Goal: Check status: Check status

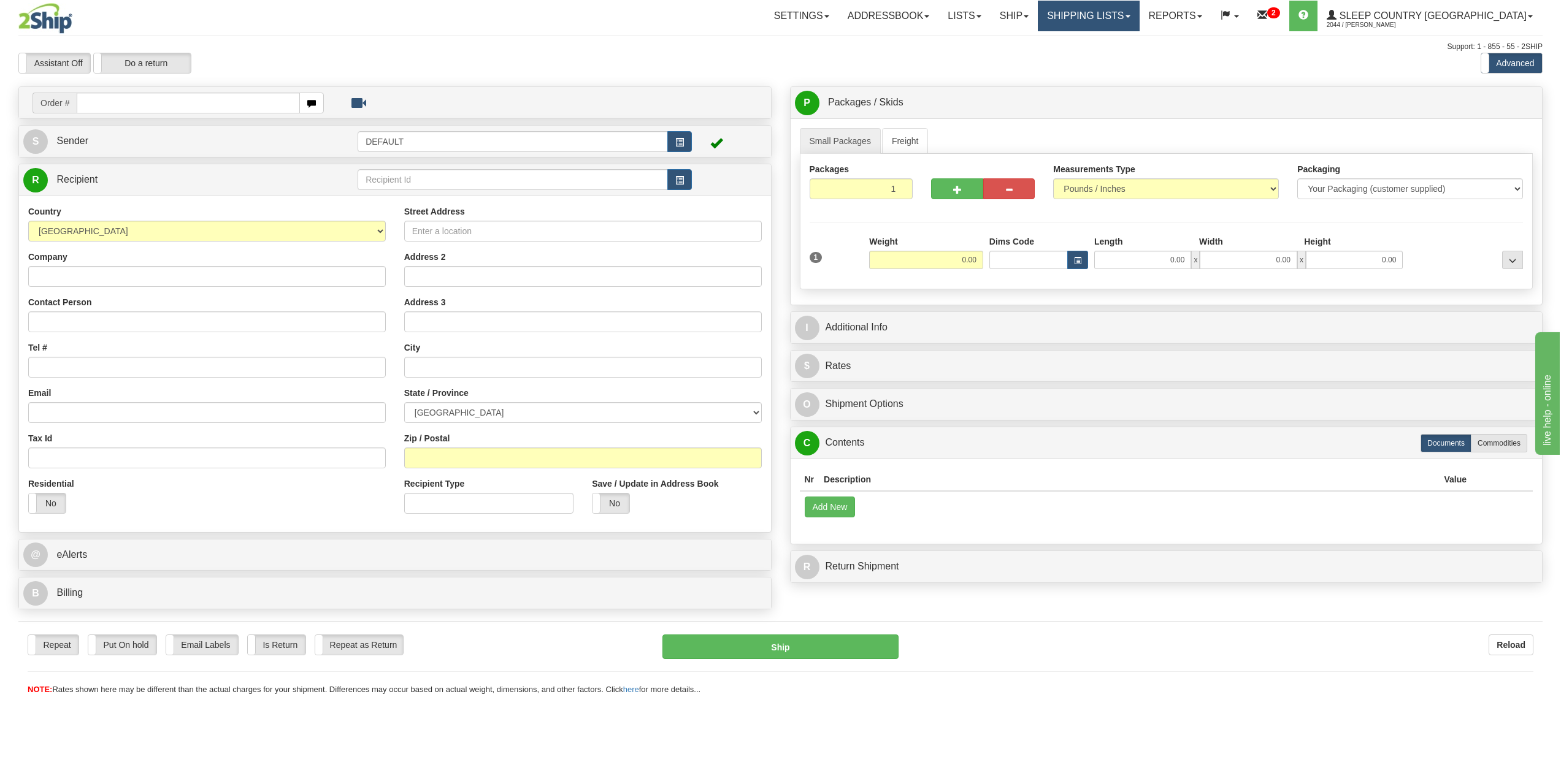
click at [1139, 25] on link "Shipping lists" at bounding box center [1088, 16] width 101 height 31
click at [1139, 53] on link "Search Shipment History" at bounding box center [1079, 58] width 119 height 16
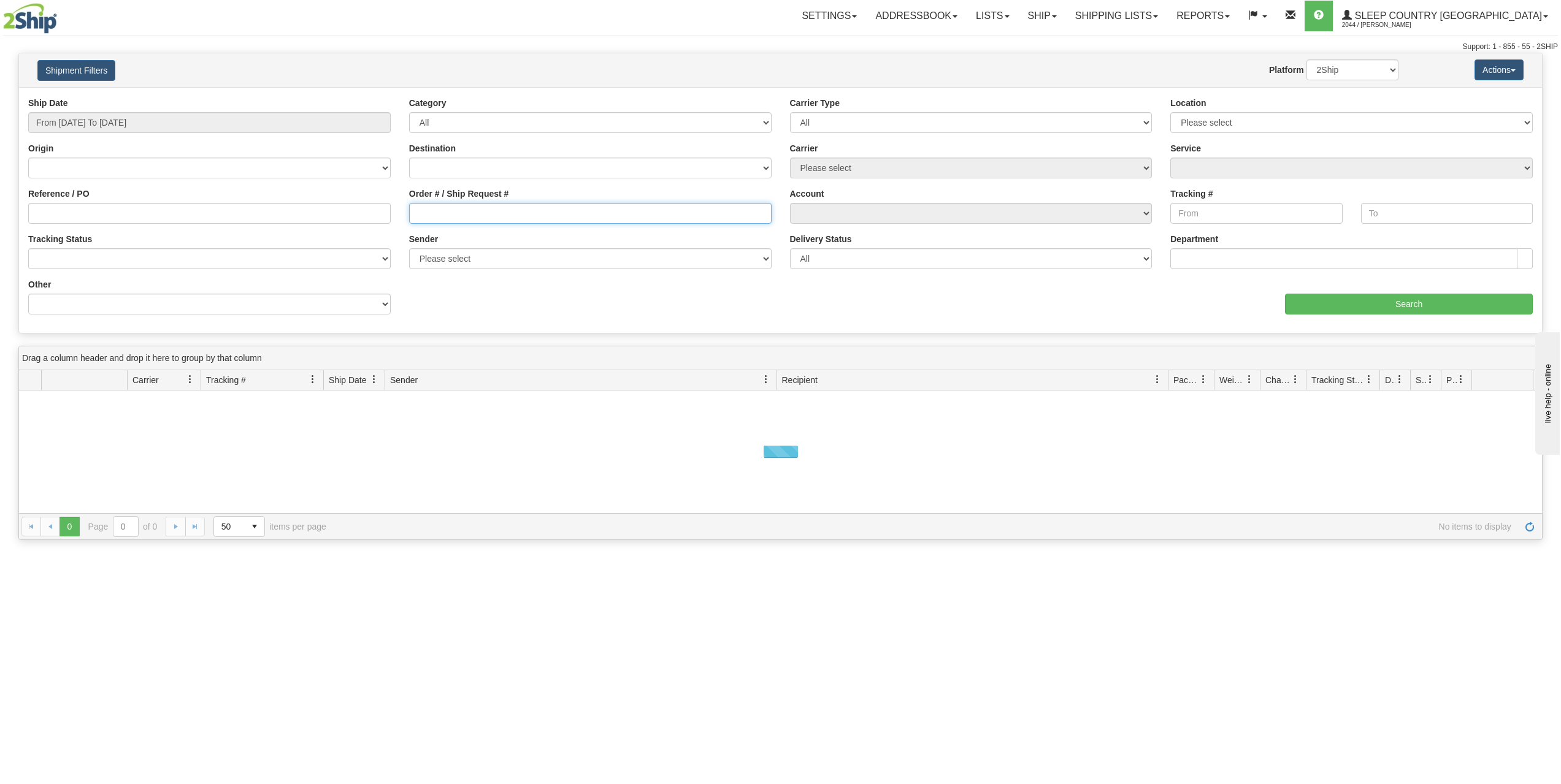
click at [464, 210] on input "Order # / Ship Request #" at bounding box center [589, 213] width 362 height 21
paste input "0059011000391"
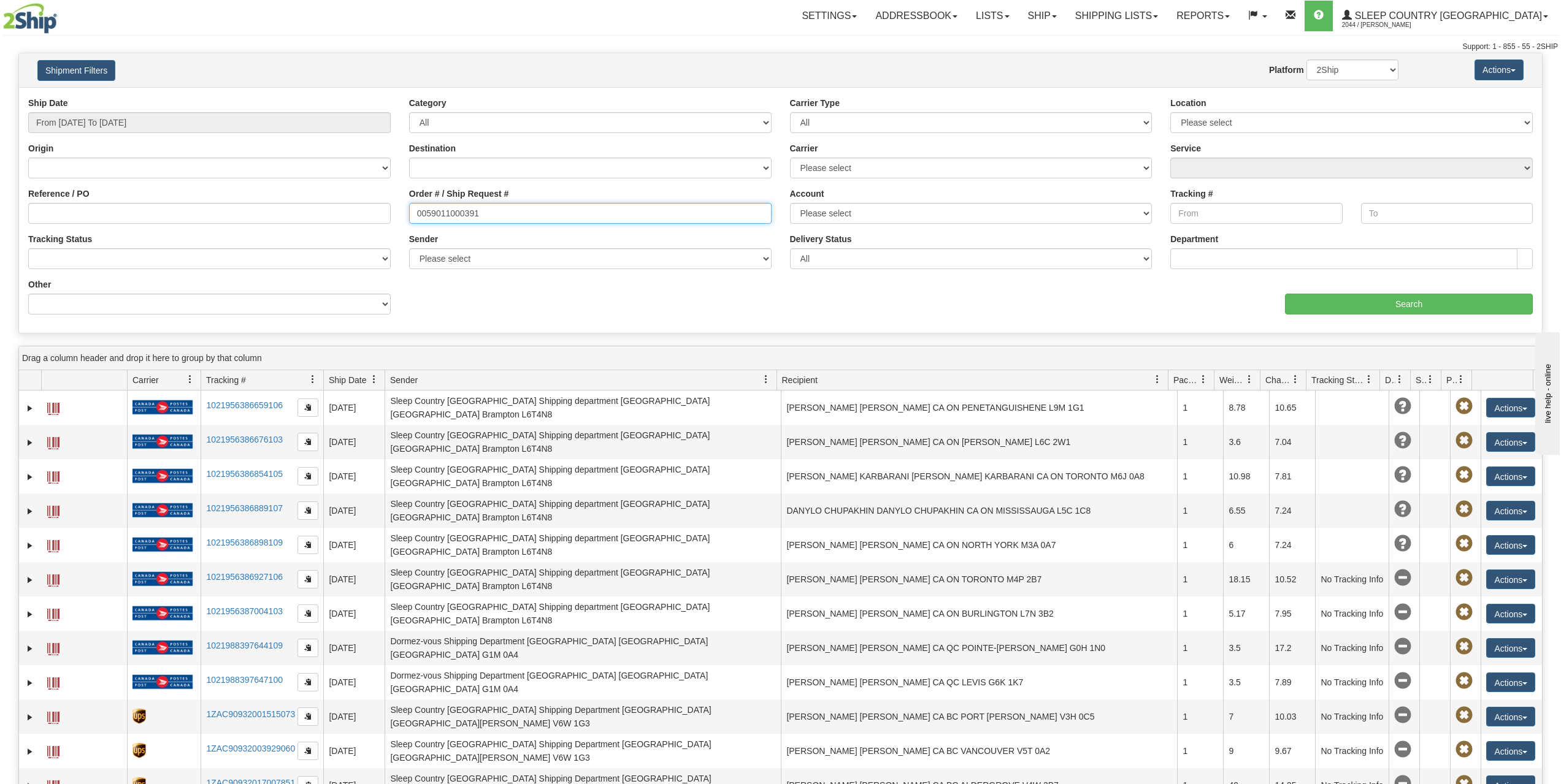
type input "0059011000391"
click at [200, 109] on div "Ship Date From 08/10/2025 To 08/11/2025" at bounding box center [209, 115] width 362 height 36
click at [213, 119] on input "From 08/10/2025 To 08/11/2025" at bounding box center [209, 122] width 362 height 21
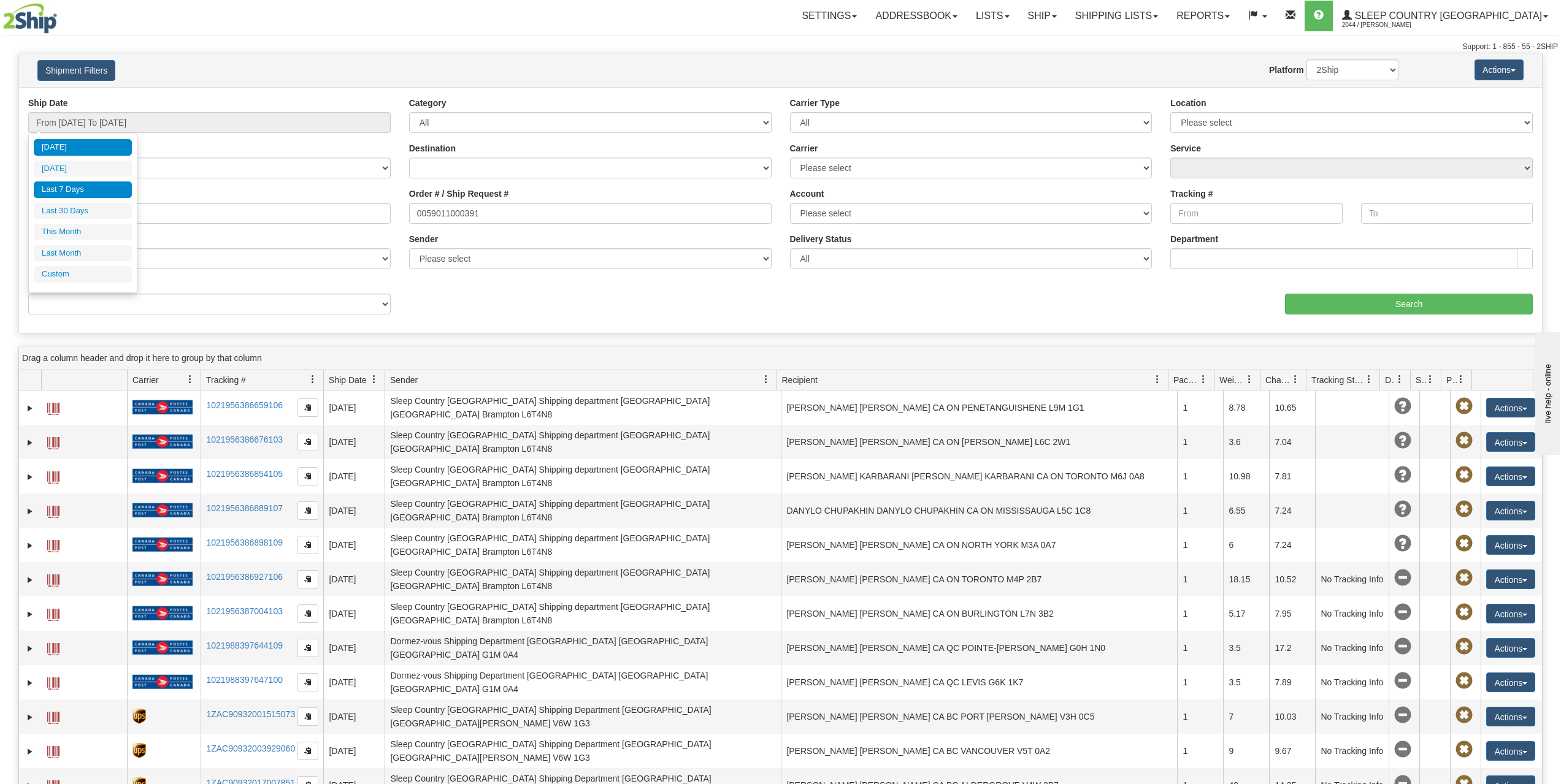
click at [101, 185] on li "Last 7 Days" at bounding box center [83, 190] width 98 height 17
type input "From 08/05/2025 To 08/11/2025"
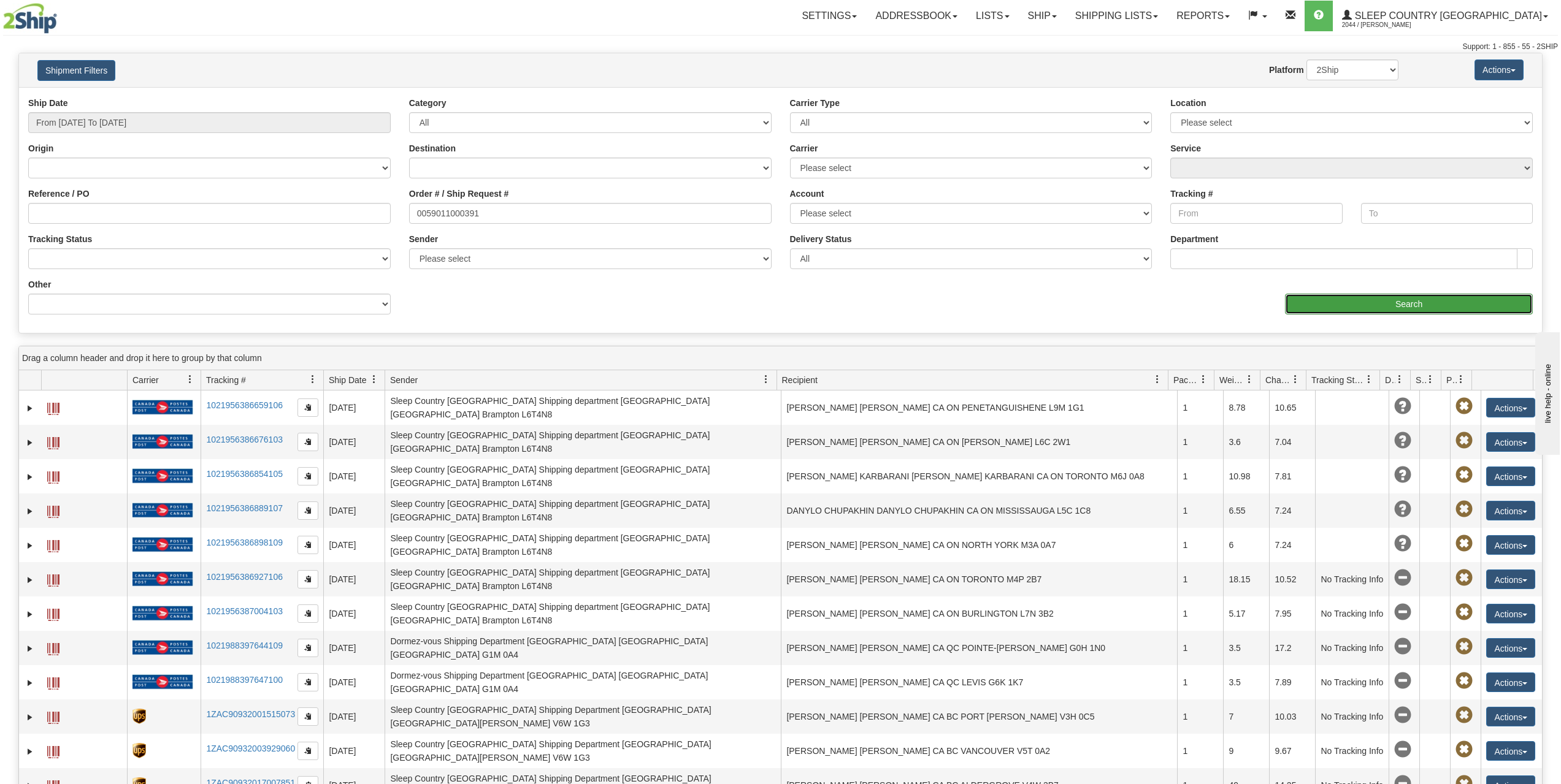
click at [1430, 296] on input "Search" at bounding box center [1408, 303] width 248 height 21
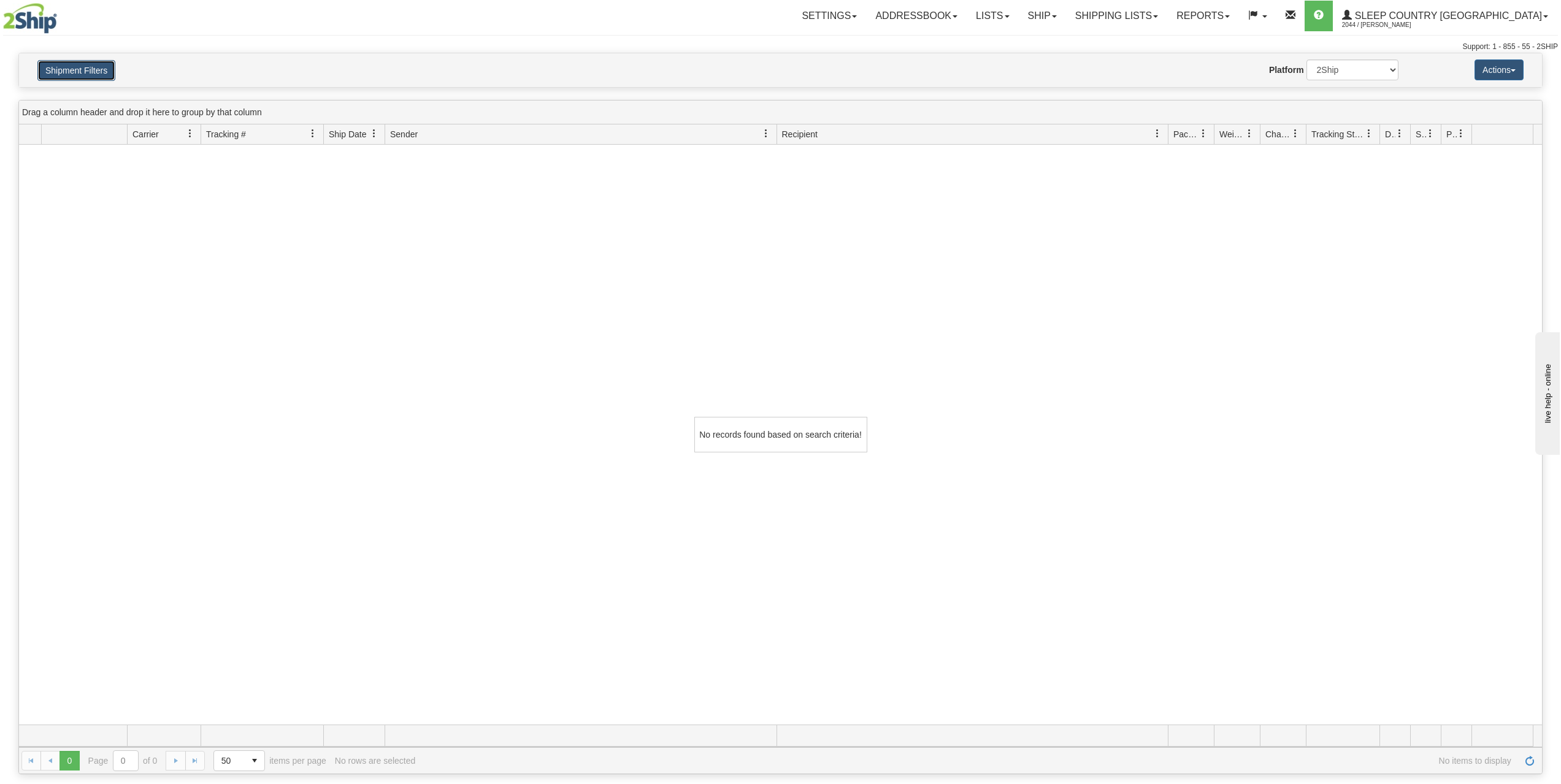
click at [98, 75] on button "Shipment Filters" at bounding box center [76, 70] width 78 height 21
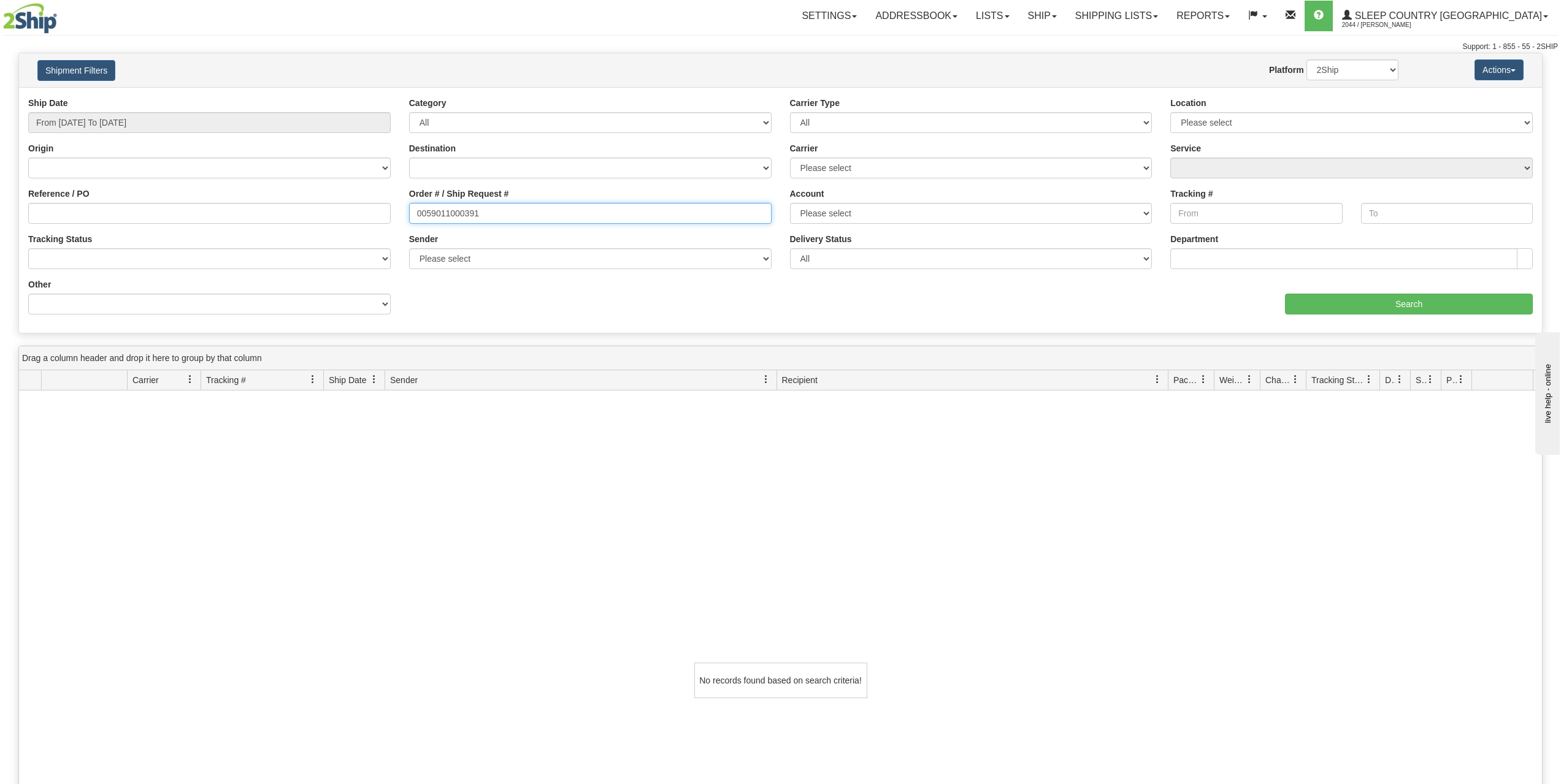
click at [526, 206] on input "0059011000391" at bounding box center [589, 213] width 362 height 21
drag, startPoint x: 534, startPoint y: 211, endPoint x: 204, endPoint y: 215, distance: 330.0
click at [204, 97] on div "Reference / PO Order # / Ship Request # 0059011000391 Account Please select Can…" at bounding box center [780, 97] width 1523 height 0
type input "59011000391"
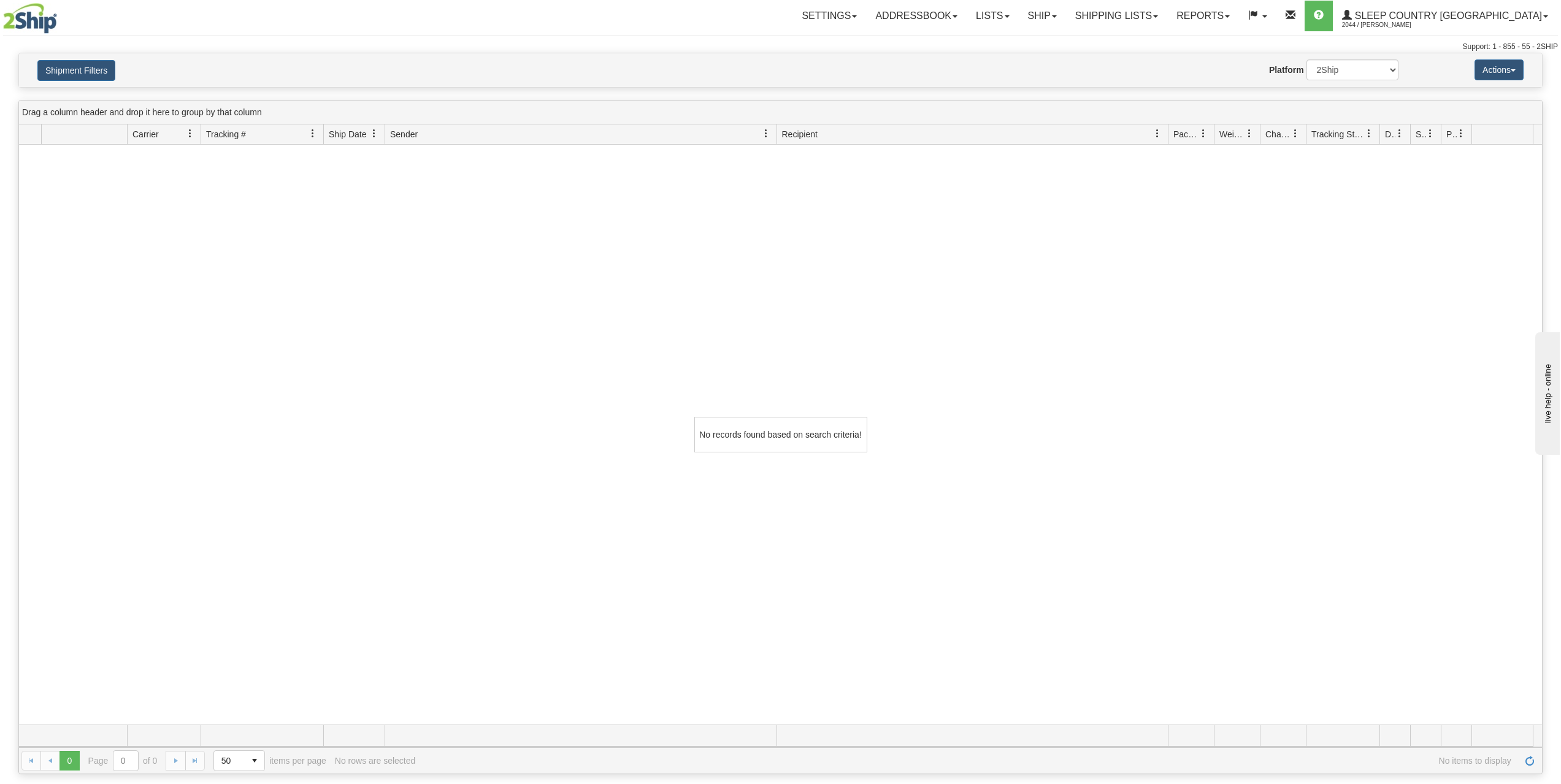
click at [107, 84] on div "Shipment Filters Website Agent Nothing selected Client User Platform 2Ship Impo…" at bounding box center [780, 70] width 1523 height 34
click at [98, 75] on button "Shipment Filters" at bounding box center [76, 70] width 78 height 21
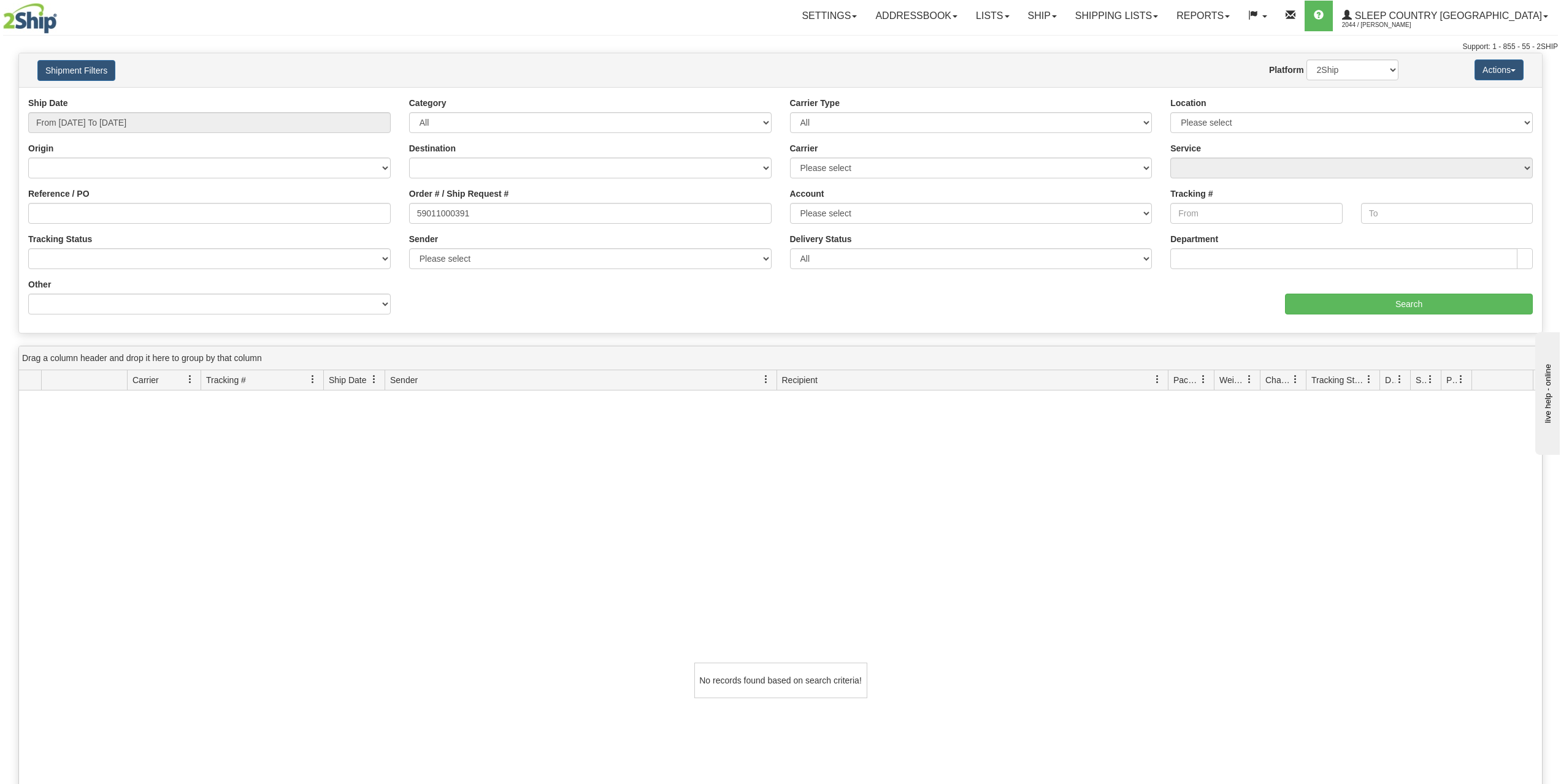
click at [518, 60] on div "Website Agent Nothing selected Client User Platform 2Ship Imported" at bounding box center [843, 70] width 1128 height 21
drag, startPoint x: 484, startPoint y: 211, endPoint x: 270, endPoint y: 208, distance: 214.0
click at [274, 97] on div "Reference / PO Order # / Ship Request # 59011000391 Account Please select Canad…" at bounding box center [780, 97] width 1523 height 0
paste input "0059011000391"
type input "59011000391"
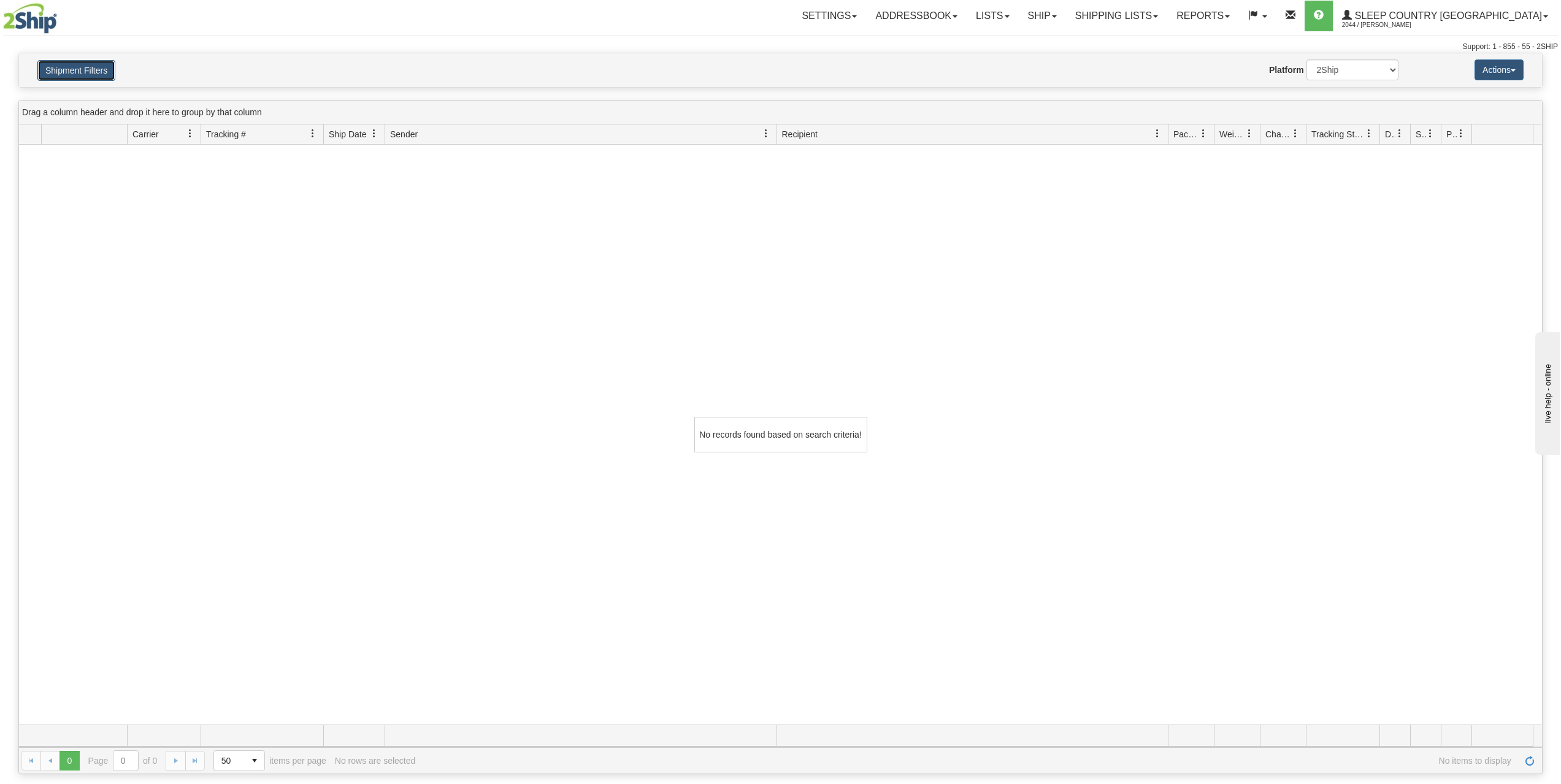
click at [69, 62] on button "Shipment Filters" at bounding box center [76, 70] width 78 height 21
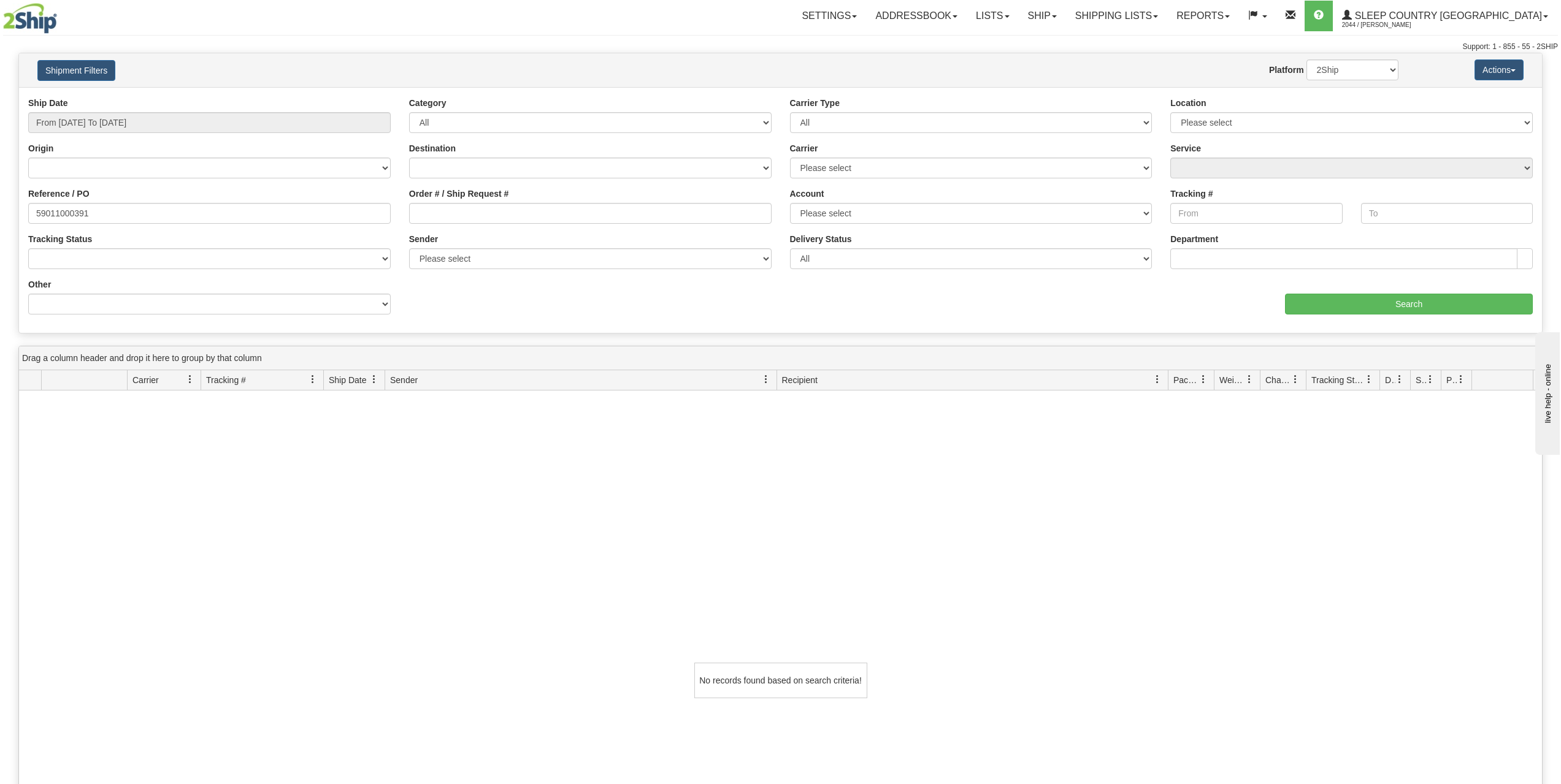
click at [395, 75] on div "Website Agent Nothing selected Client User Platform 2Ship Imported" at bounding box center [843, 70] width 1128 height 21
